Goal: Task Accomplishment & Management: Manage account settings

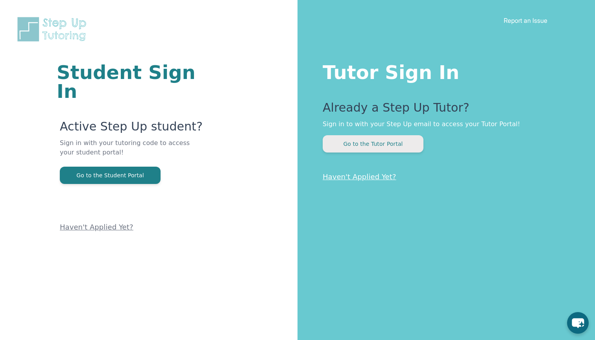
click at [390, 144] on button "Go to the Tutor Portal" at bounding box center [373, 143] width 101 height 17
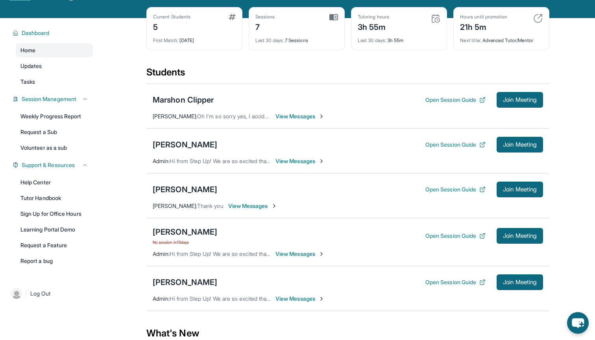
scroll to position [33, 0]
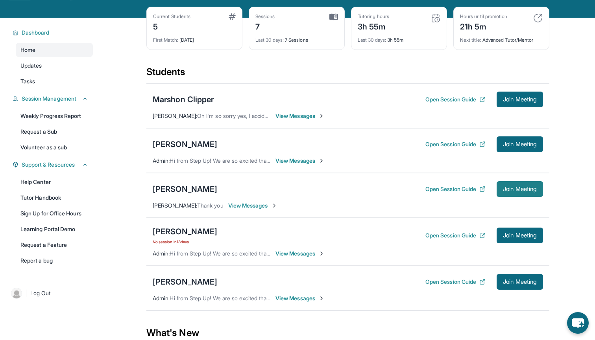
click at [509, 192] on span "Join Meeting" at bounding box center [520, 189] width 34 height 5
click at [510, 192] on span "Join Meeting" at bounding box center [520, 189] width 34 height 5
click at [253, 210] on span "View Messages" at bounding box center [252, 206] width 49 height 8
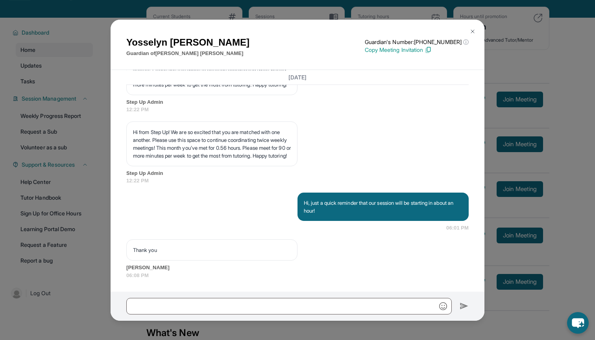
scroll to position [1513, 0]
click at [472, 33] on img at bounding box center [472, 31] width 6 height 6
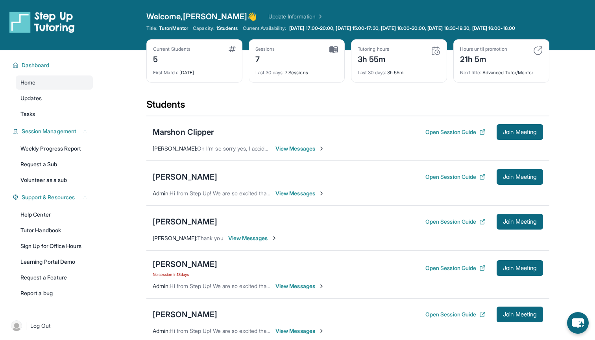
scroll to position [0, 0]
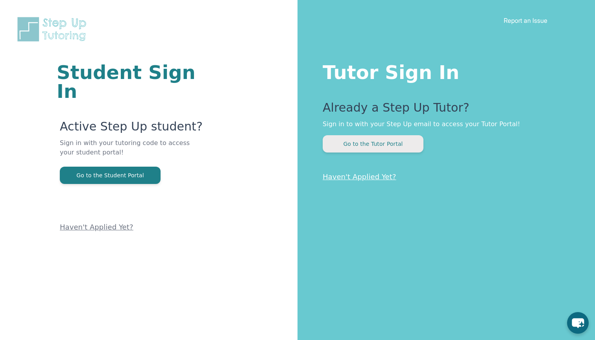
click at [371, 136] on button "Go to the Tutor Portal" at bounding box center [373, 143] width 101 height 17
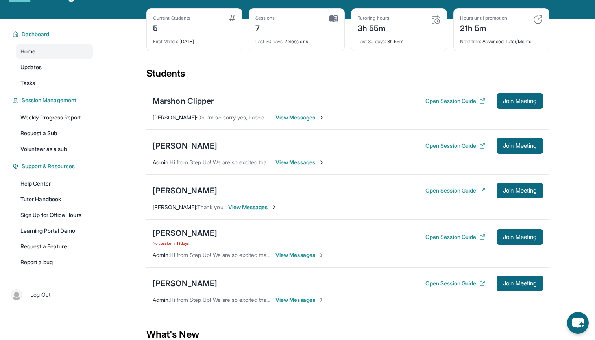
scroll to position [40, 0]
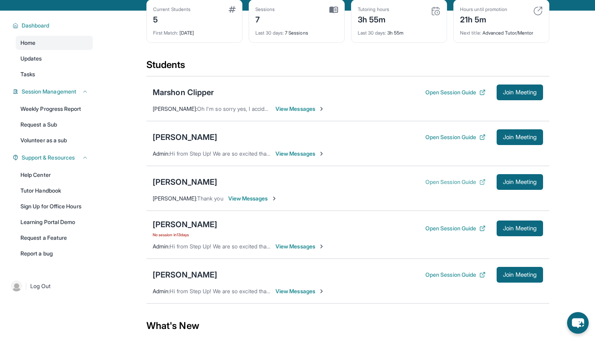
click at [450, 186] on button "Open Session Guide" at bounding box center [455, 182] width 60 height 8
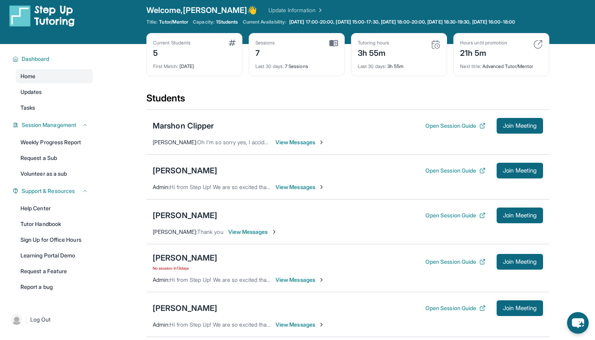
scroll to position [8, 0]
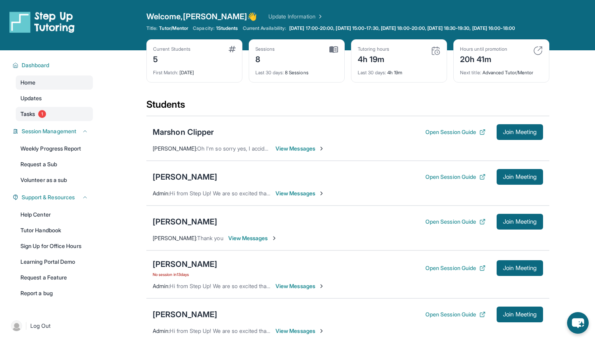
click at [48, 121] on link "Tasks 1" at bounding box center [54, 114] width 77 height 14
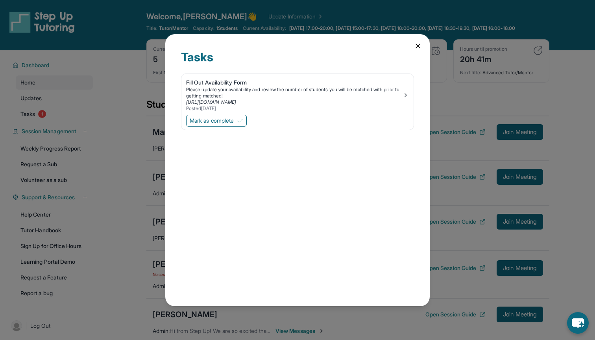
click at [435, 45] on div "Tasks Fill Out Availability Form Please update your availability and review the…" at bounding box center [297, 170] width 595 height 340
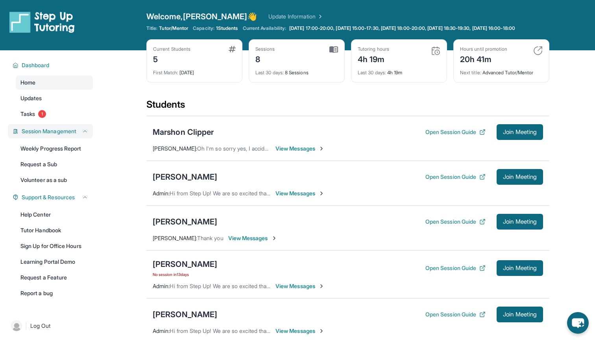
click at [73, 135] on span "Session Management" at bounding box center [49, 131] width 55 height 8
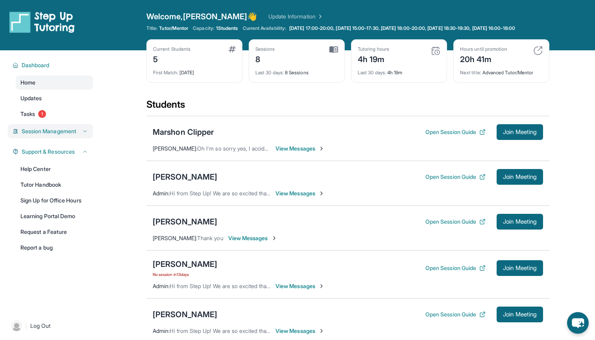
click at [65, 138] on div "Session Management" at bounding box center [50, 131] width 85 height 14
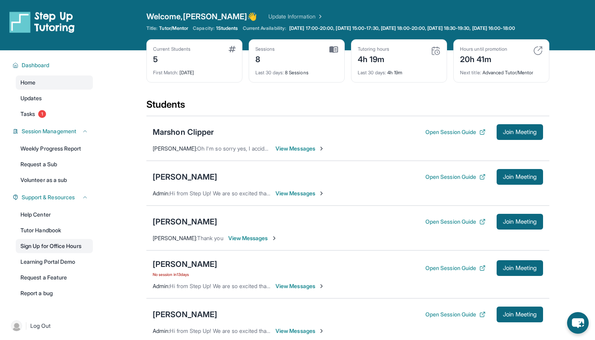
click at [65, 250] on link "Sign Up for Office Hours" at bounding box center [54, 246] width 77 height 14
click at [330, 53] on img at bounding box center [333, 49] width 9 height 7
click at [221, 61] on div "Current Students 5" at bounding box center [194, 55] width 83 height 19
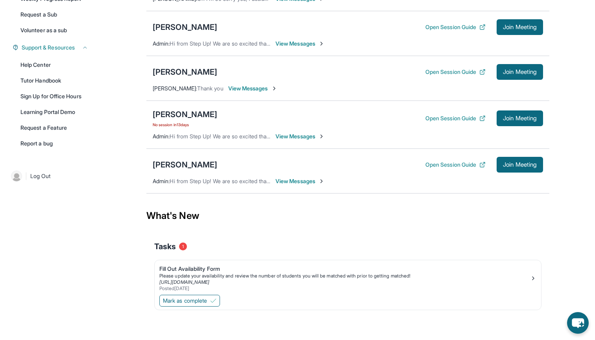
scroll to position [156, 0]
click at [454, 165] on button "Open Session Guide" at bounding box center [455, 165] width 60 height 8
click at [508, 166] on span "Join Meeting" at bounding box center [520, 164] width 34 height 5
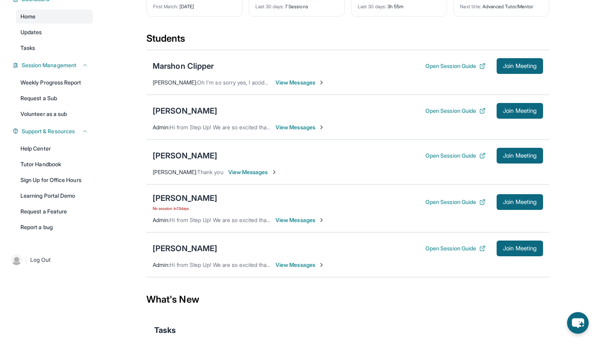
scroll to position [69, 0]
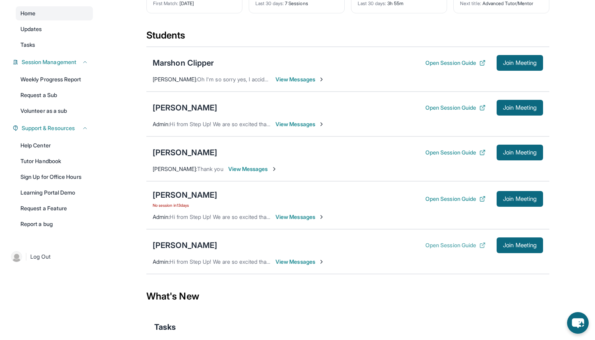
click at [454, 249] on button "Open Session Guide" at bounding box center [455, 246] width 60 height 8
click at [456, 249] on button "Open Session Guide" at bounding box center [455, 246] width 60 height 8
click at [428, 249] on button "Open Session Guide" at bounding box center [455, 246] width 60 height 8
